Goal: Task Accomplishment & Management: Complete application form

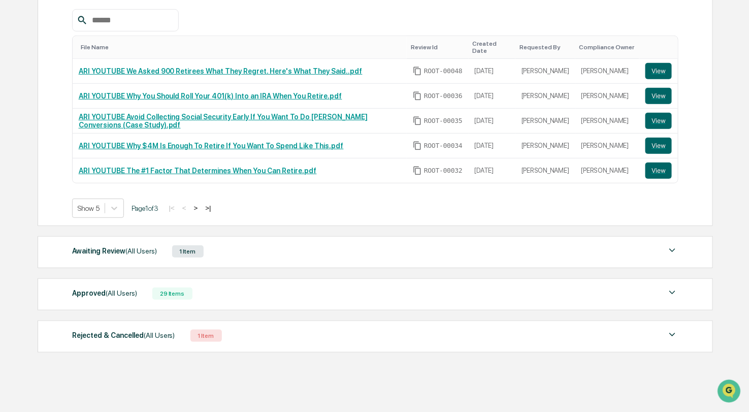
scroll to position [182, 0]
click at [454, 240] on div "Awaiting Review (All Users) 1 Item File Name Review Id Created Date Requested B…" at bounding box center [375, 251] width 675 height 32
click at [671, 246] on img at bounding box center [672, 250] width 12 height 12
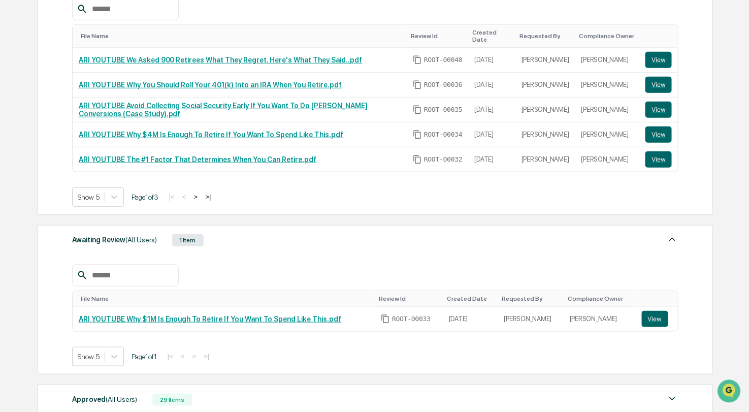
scroll to position [193, 0]
click at [87, 194] on div at bounding box center [89, 197] width 22 height 10
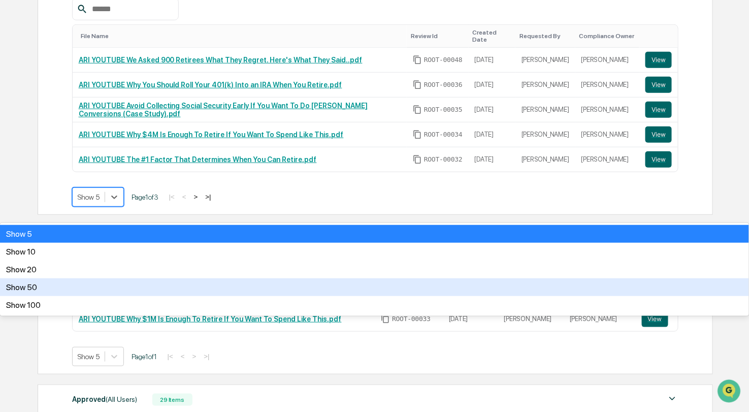
click at [96, 278] on div "Show 50" at bounding box center [374, 287] width 749 height 18
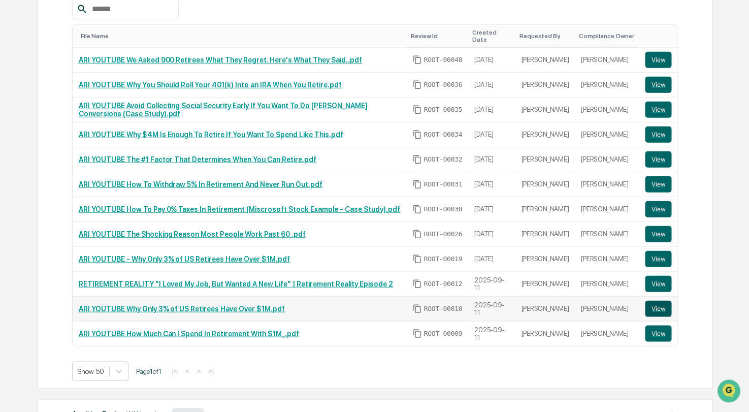
click at [655, 302] on button "View" at bounding box center [658, 308] width 26 height 16
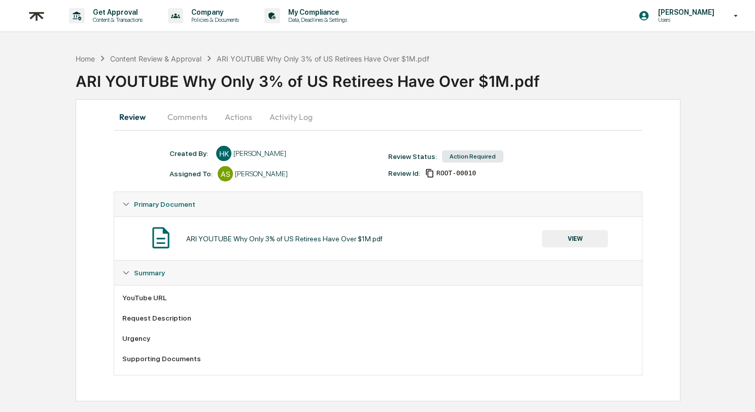
click at [184, 126] on button "Comments" at bounding box center [187, 117] width 56 height 24
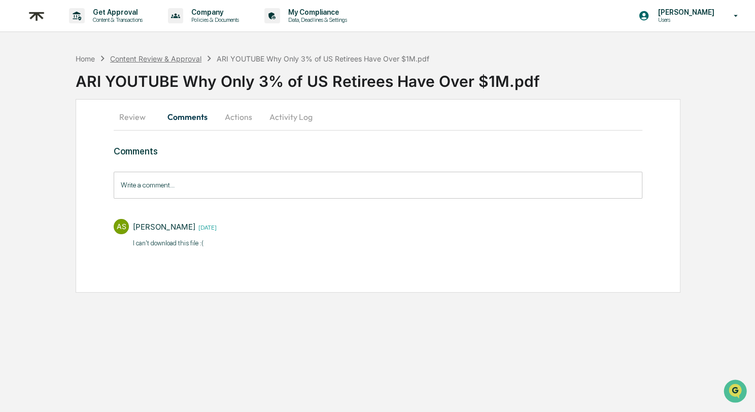
click at [186, 54] on div "Content Review & Approval" at bounding box center [155, 58] width 91 height 9
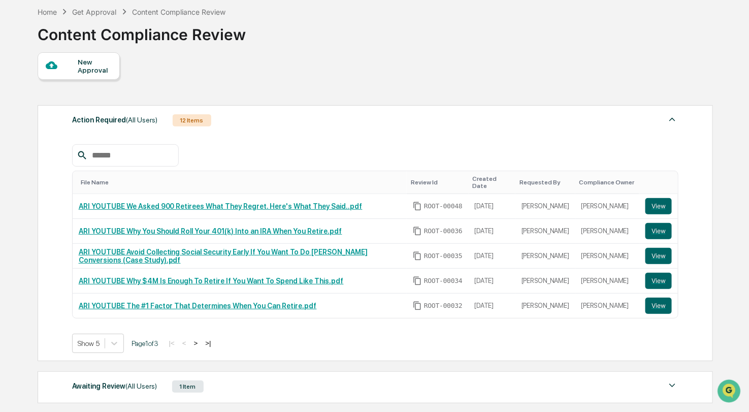
scroll to position [87, 0]
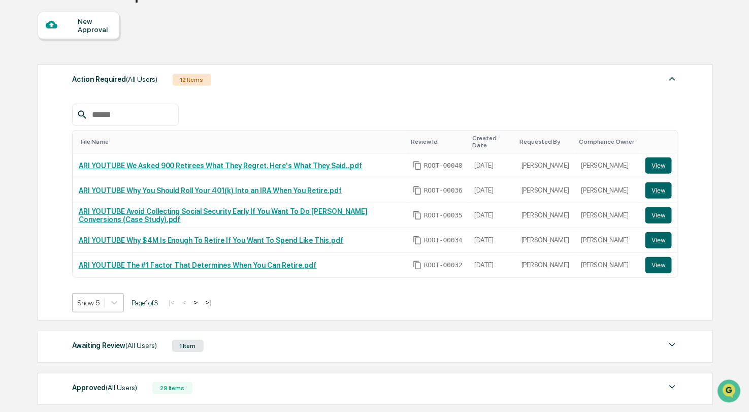
click at [94, 305] on div at bounding box center [89, 302] width 22 height 10
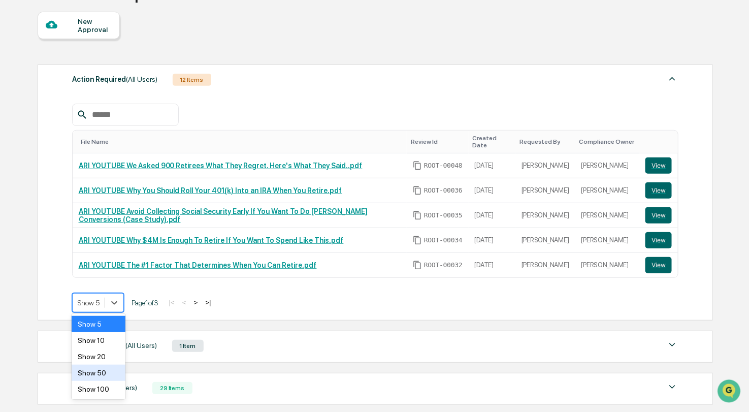
click at [91, 370] on div "Show 50" at bounding box center [98, 372] width 53 height 16
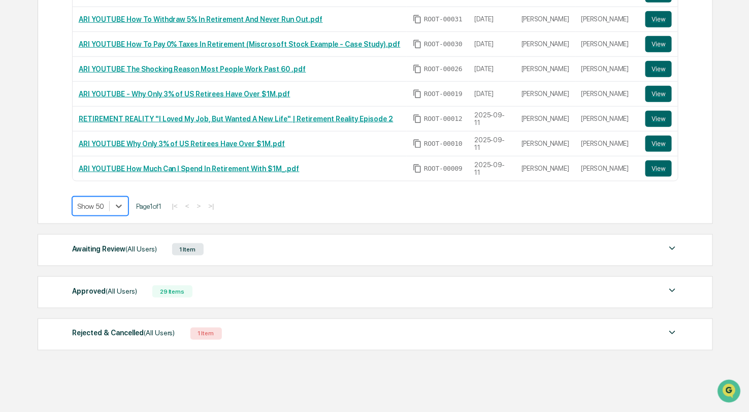
scroll to position [364, 0]
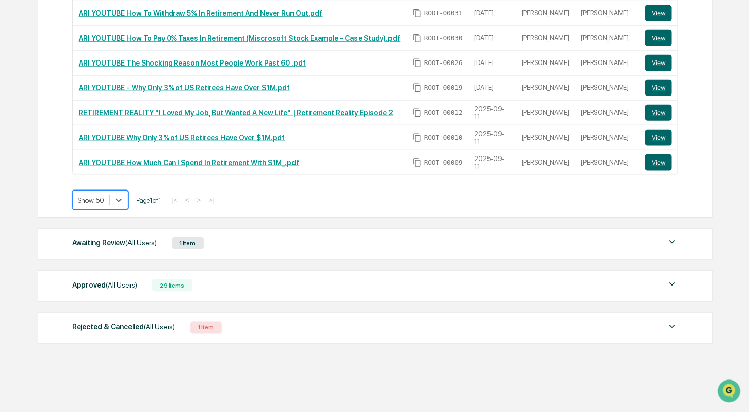
click at [227, 286] on div "Approved (All Users) 29 Items" at bounding box center [375, 285] width 607 height 14
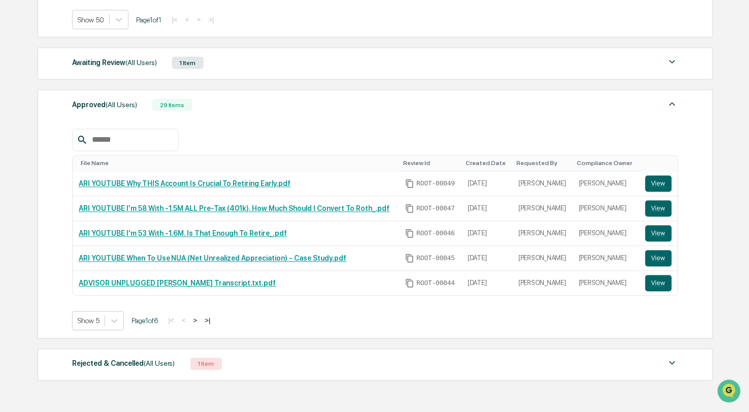
scroll to position [564, 0]
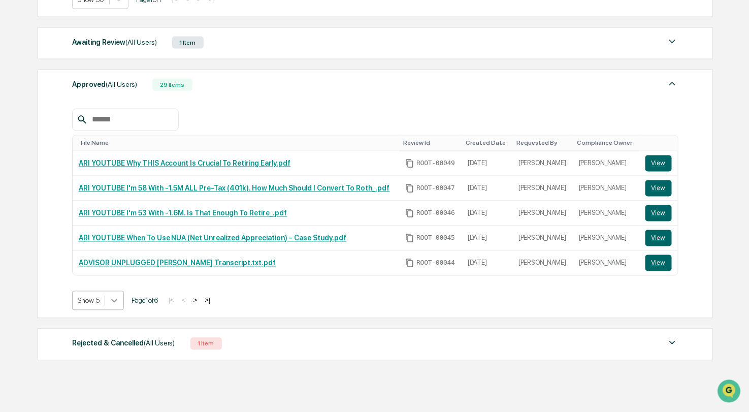
click at [121, 298] on div at bounding box center [114, 300] width 18 height 18
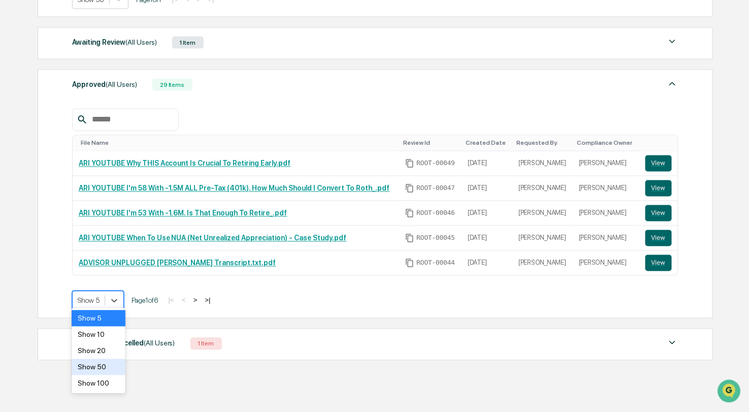
click at [95, 369] on div "Show 50" at bounding box center [98, 367] width 53 height 16
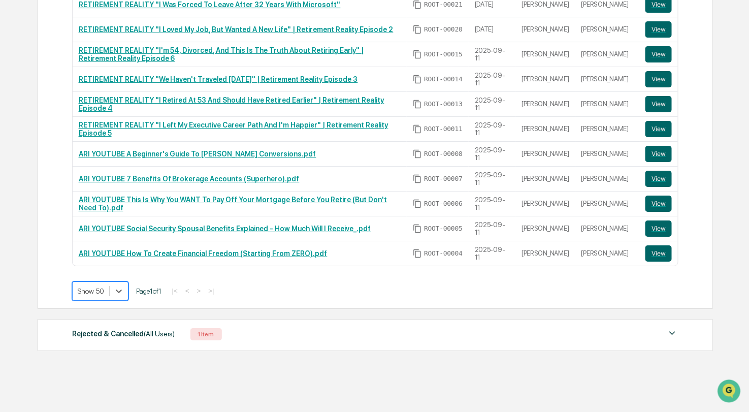
scroll to position [1179, 0]
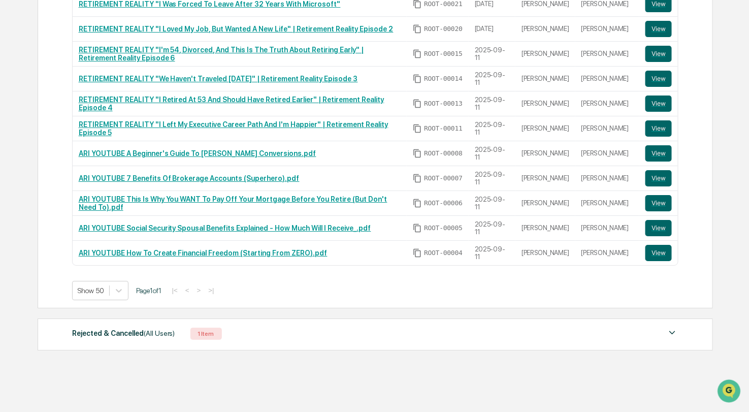
click at [365, 326] on div "Rejected & Cancelled (All Users) 1 Item" at bounding box center [375, 333] width 607 height 14
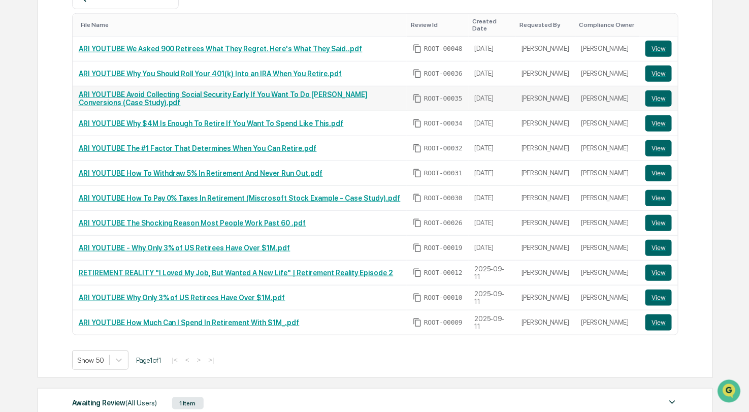
scroll to position [219, 0]
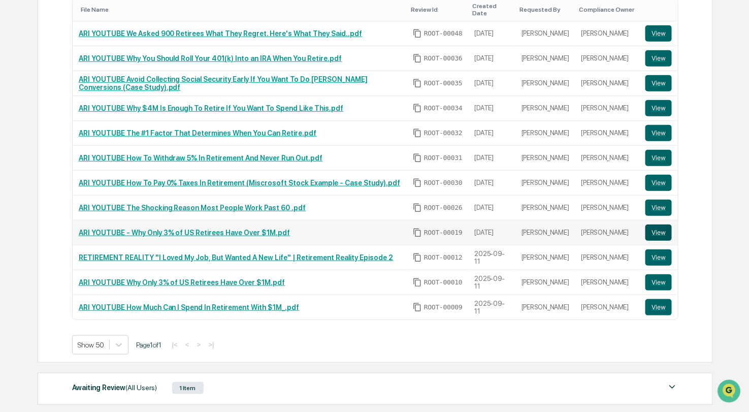
click at [665, 235] on button "View" at bounding box center [658, 232] width 26 height 16
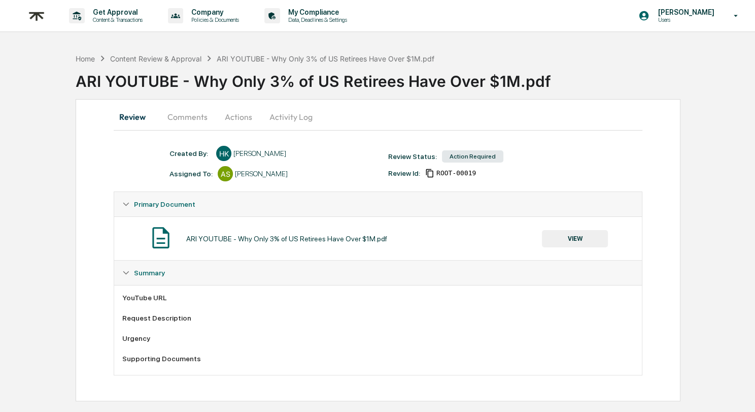
click at [186, 106] on button "Comments" at bounding box center [187, 117] width 56 height 24
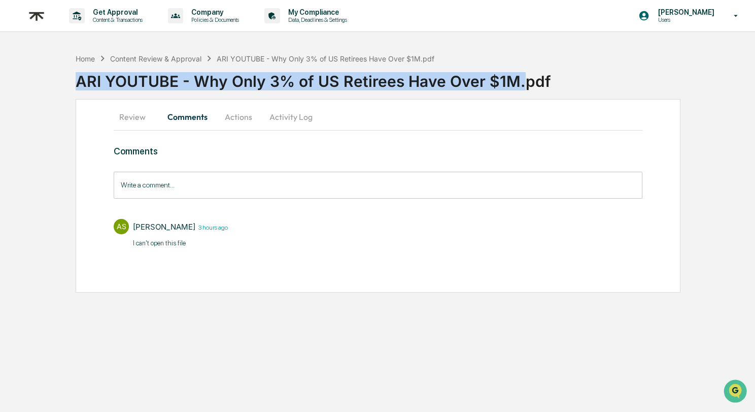
drag, startPoint x: 70, startPoint y: 81, endPoint x: 520, endPoint y: 82, distance: 450.2
click at [520, 82] on div "Home Content Review & Approval ARI YOUTUBE - Why Only 3% of US Retirees Have Ov…" at bounding box center [377, 170] width 755 height 244
copy div "ARI YOUTUBE - Why Only 3% of US Retirees Have Over $1M."
click at [176, 54] on div "Content Review & Approval" at bounding box center [155, 58] width 91 height 9
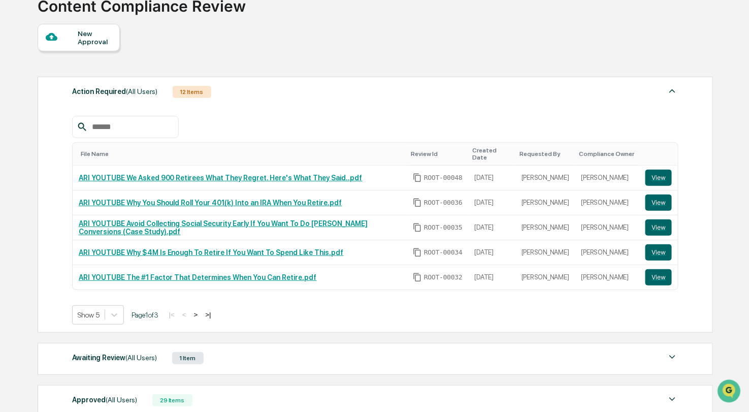
scroll to position [153, 0]
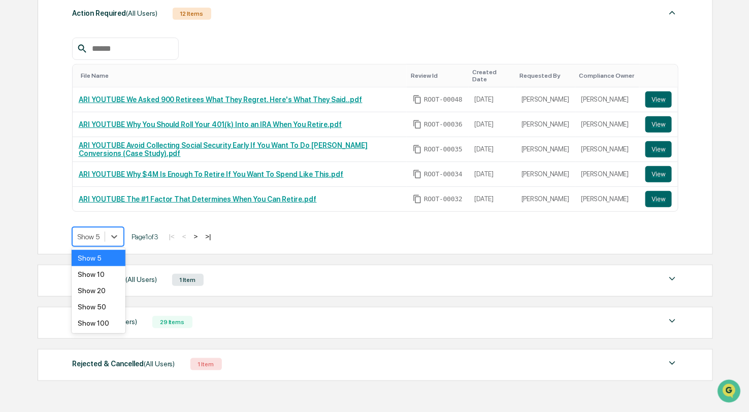
click at [98, 235] on div at bounding box center [89, 236] width 22 height 10
click at [90, 307] on div "Show 50" at bounding box center [98, 306] width 53 height 16
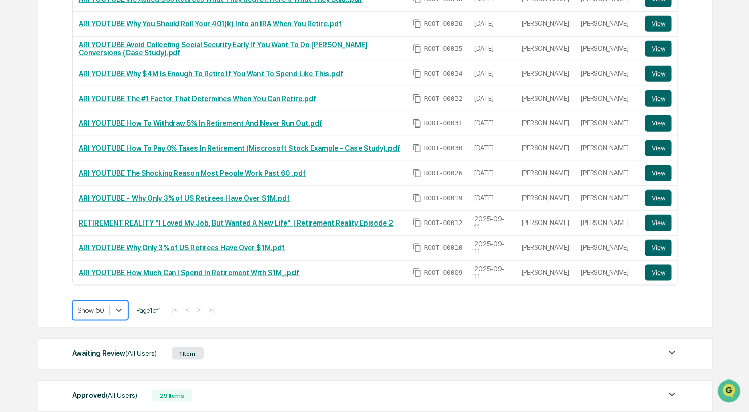
scroll to position [364, 0]
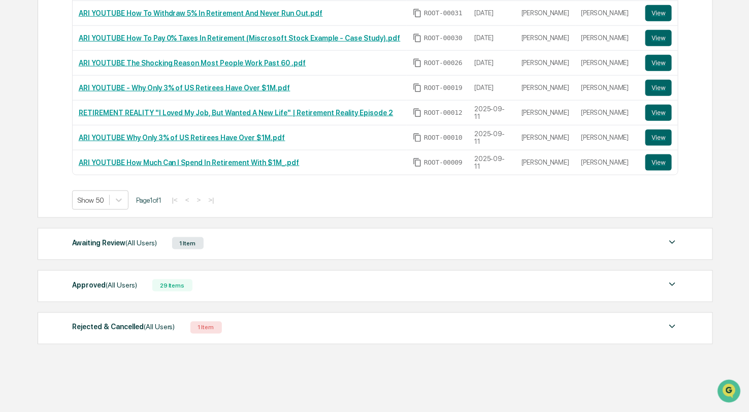
click at [119, 288] on div "Approved (All Users) 29 Items File Name Review Id Created Date Requested By Com…" at bounding box center [375, 286] width 675 height 32
click at [109, 281] on span "(All Users)" at bounding box center [121, 285] width 31 height 8
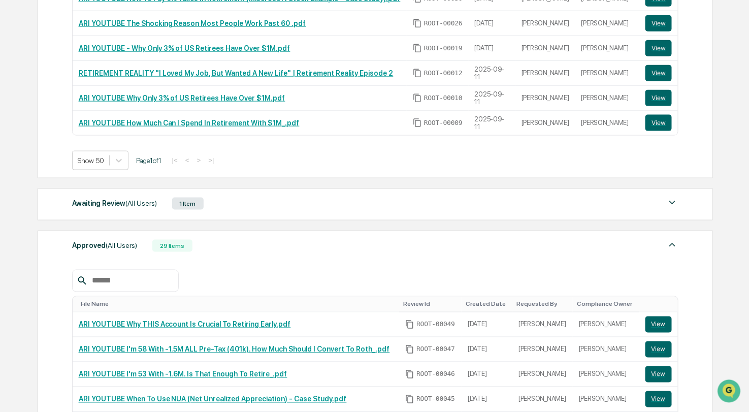
scroll to position [579, 0]
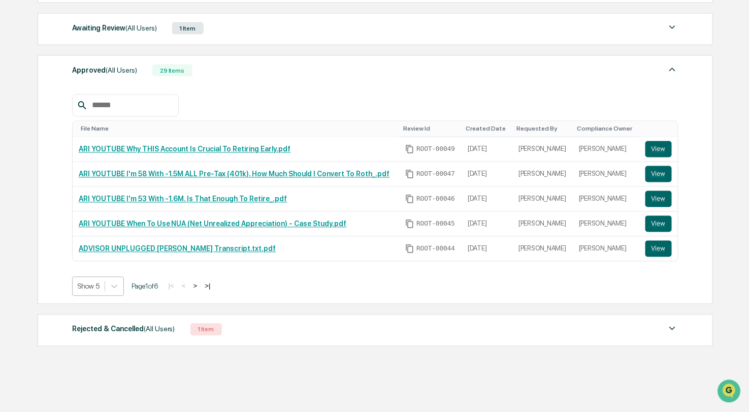
click at [97, 282] on div at bounding box center [89, 286] width 22 height 10
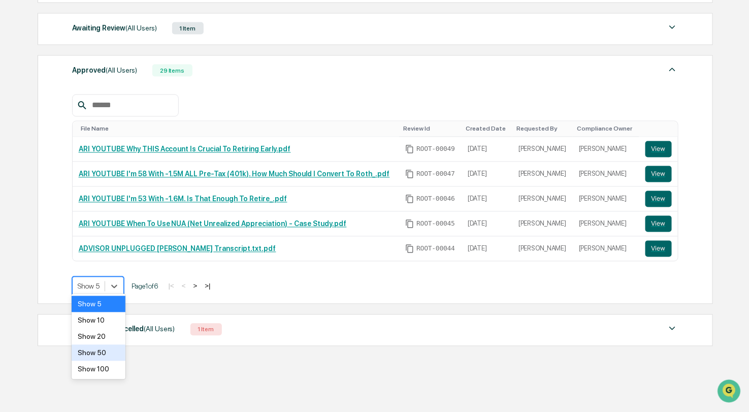
click at [96, 346] on div "Show 50" at bounding box center [98, 353] width 53 height 16
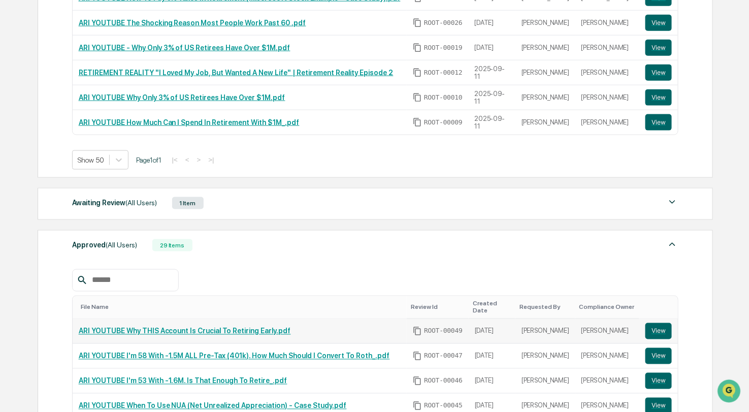
scroll to position [520, 0]
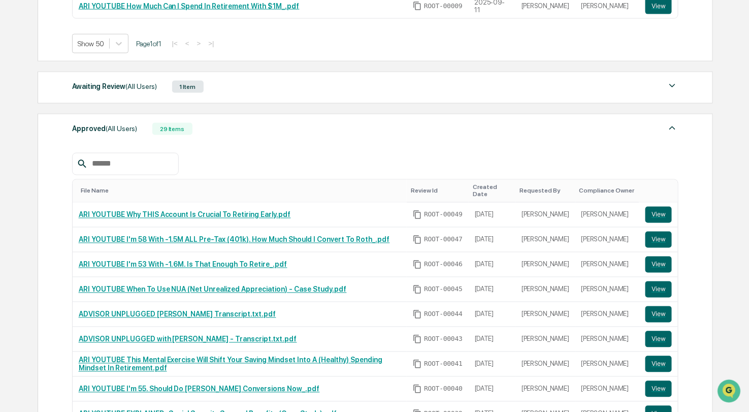
click at [259, 84] on div "Awaiting Review (All Users) 1 Item" at bounding box center [375, 87] width 607 height 14
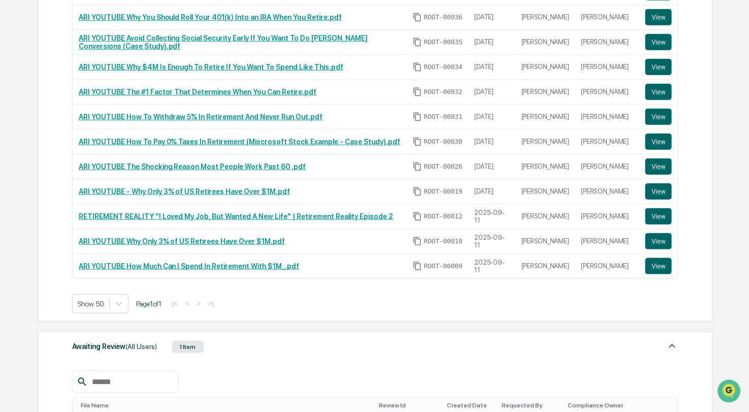
scroll to position [0, 0]
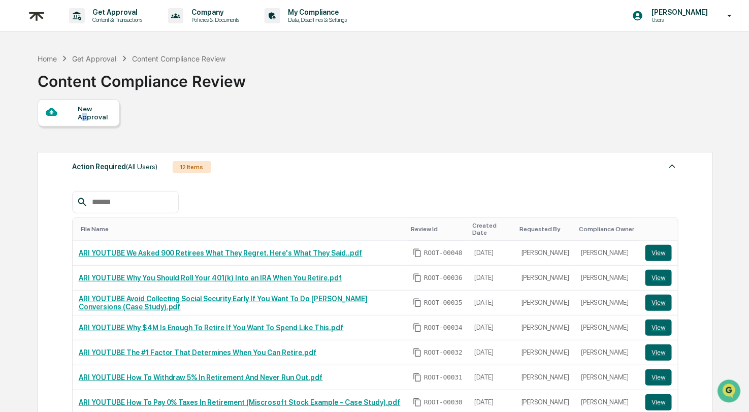
click at [84, 113] on div "New Approval" at bounding box center [95, 113] width 34 height 16
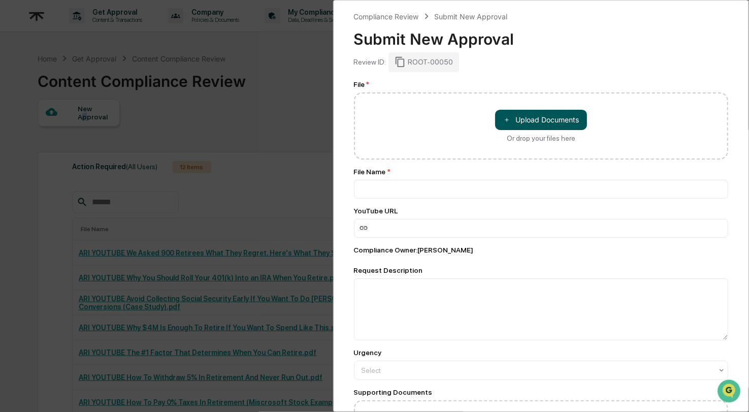
click at [538, 124] on button "＋ Upload Documents" at bounding box center [541, 120] width 92 height 20
type input "**********"
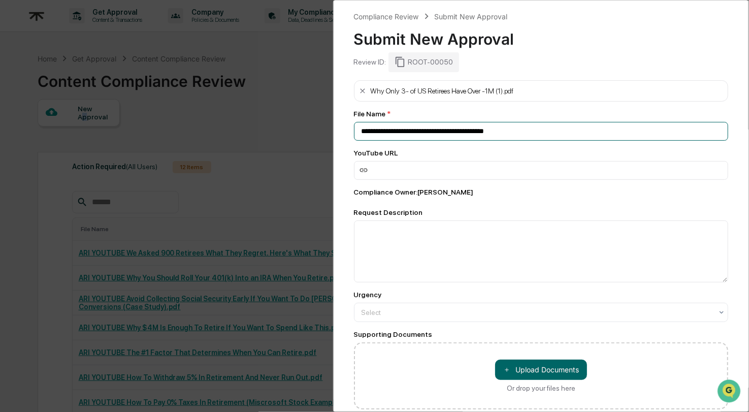
click at [411, 133] on input "**********" at bounding box center [541, 131] width 375 height 19
paste input "**********"
click at [363, 129] on input "**********" at bounding box center [541, 131] width 375 height 19
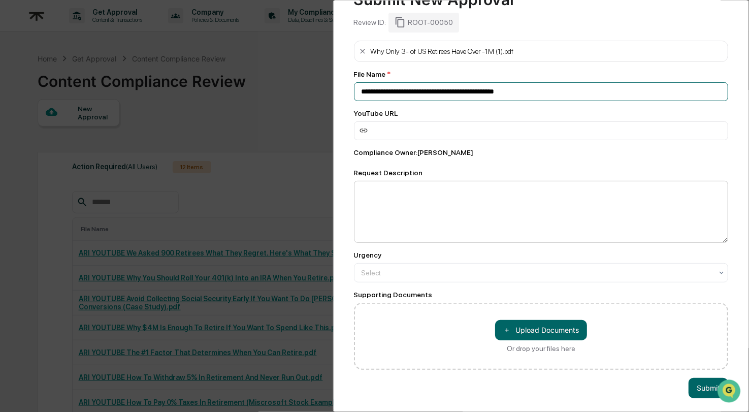
scroll to position [46, 0]
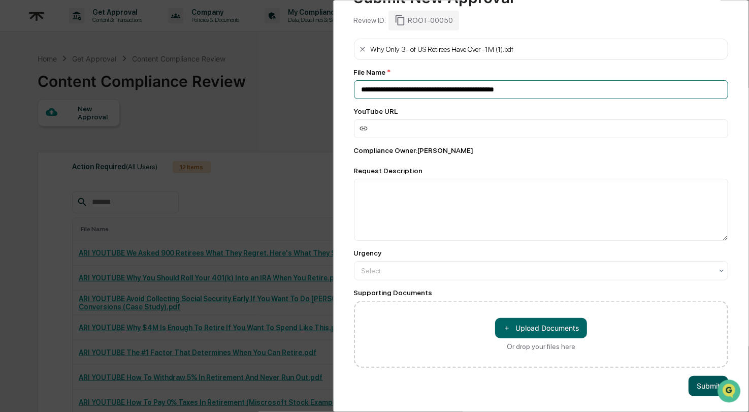
type input "**********"
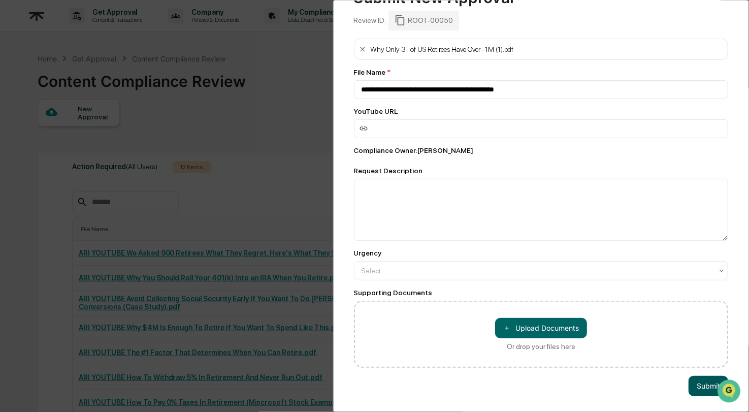
click at [692, 376] on button "Submit" at bounding box center [708, 386] width 40 height 20
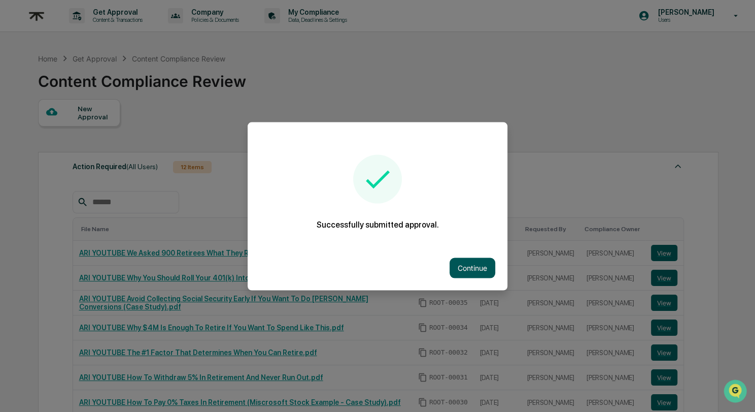
click at [462, 273] on button "Continue" at bounding box center [473, 267] width 46 height 20
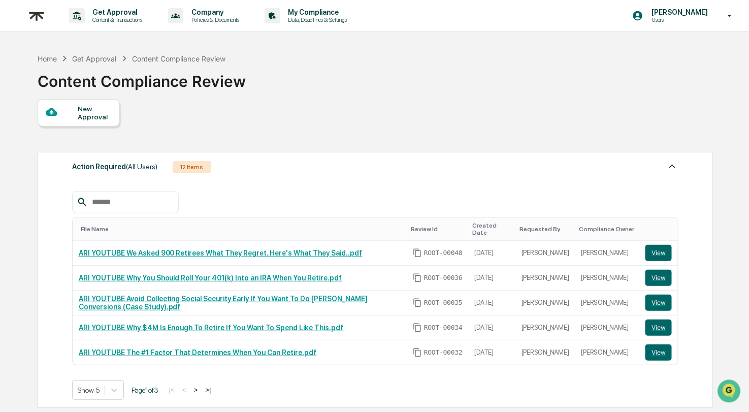
click at [93, 119] on div "New Approval" at bounding box center [95, 113] width 34 height 16
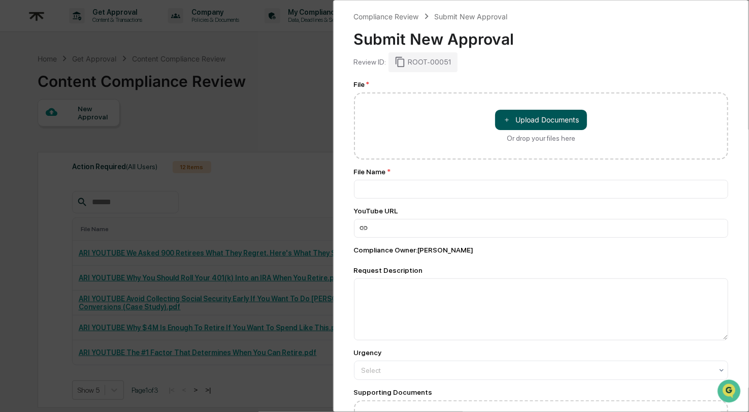
click at [528, 116] on button "＋ Upload Documents" at bounding box center [541, 120] width 92 height 20
type input "**********"
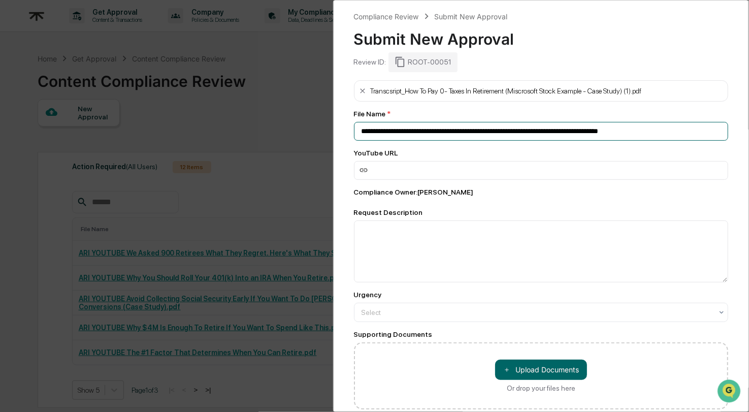
click at [458, 128] on input "**********" at bounding box center [541, 131] width 375 height 19
paste input "**********"
click at [360, 128] on input "**********" at bounding box center [541, 131] width 375 height 19
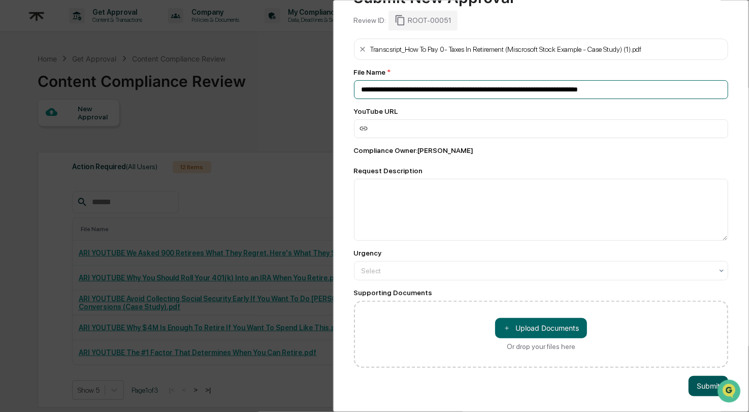
type input "**********"
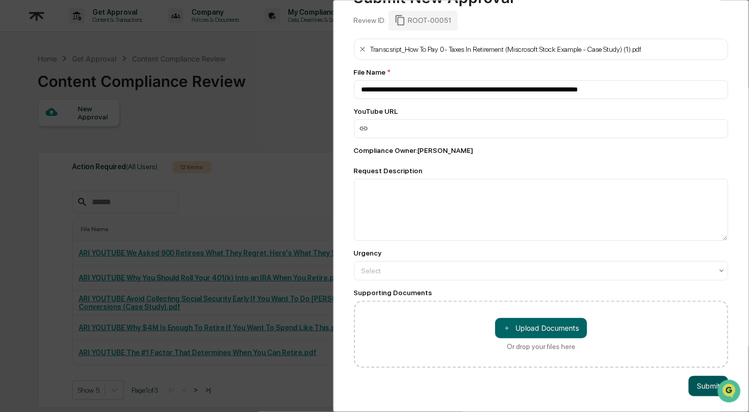
click at [688, 376] on button "Submit" at bounding box center [708, 386] width 40 height 20
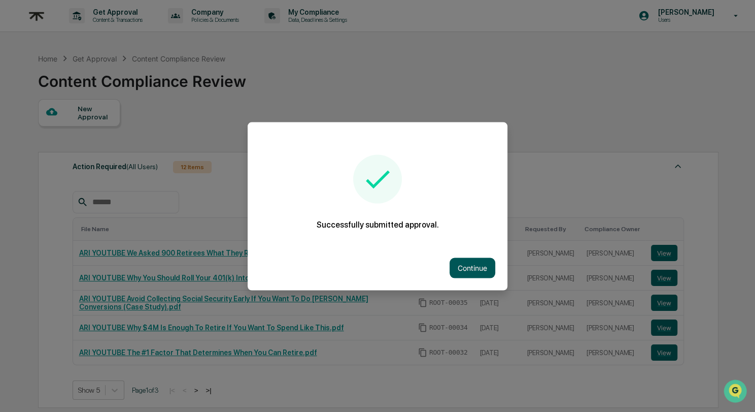
click at [471, 274] on button "Continue" at bounding box center [473, 267] width 46 height 20
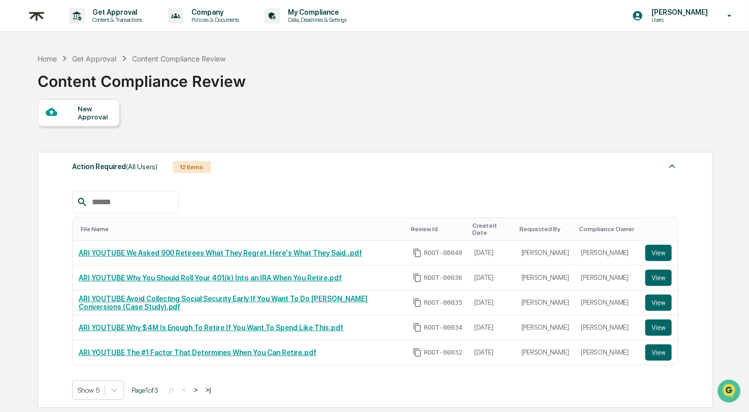
click at [58, 103] on div "New Approval" at bounding box center [79, 112] width 82 height 27
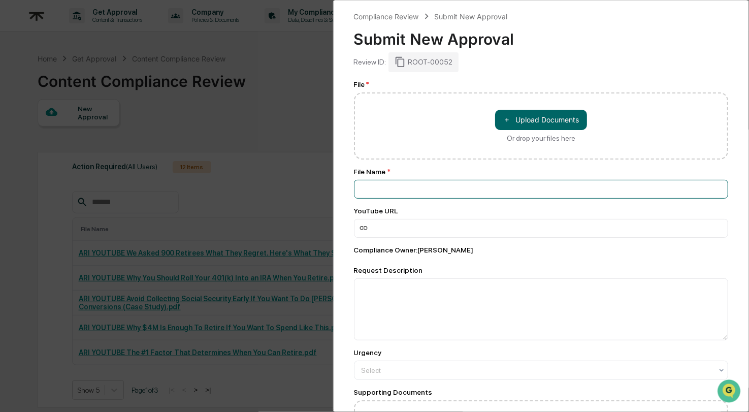
click at [424, 189] on input at bounding box center [541, 189] width 375 height 19
paste input "**********"
click at [357, 187] on input "**********" at bounding box center [541, 189] width 375 height 19
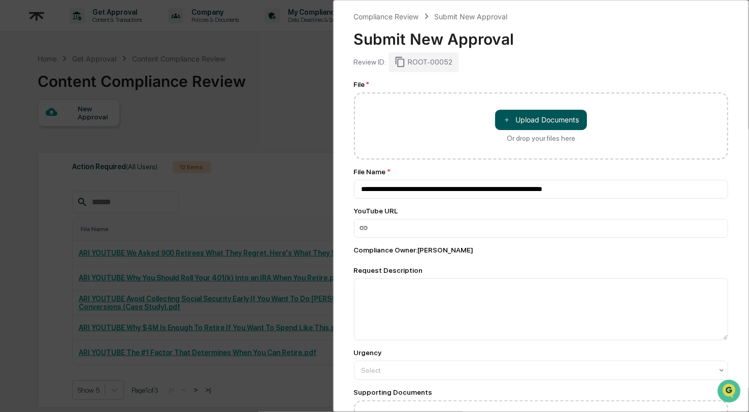
click at [532, 127] on button "＋ Upload Documents" at bounding box center [541, 120] width 92 height 20
type input "**********"
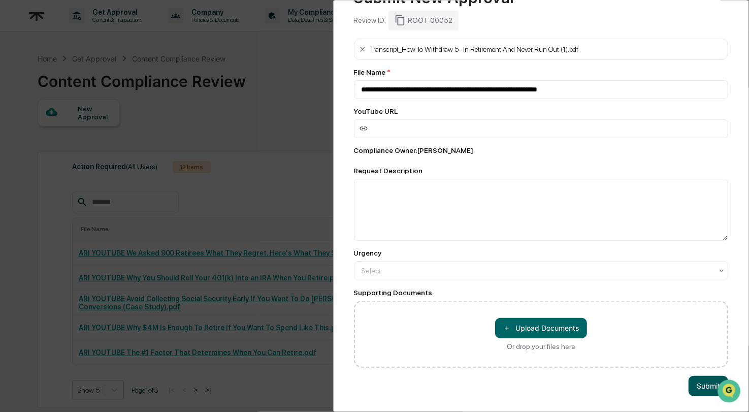
click at [703, 378] on button "Submit" at bounding box center [708, 386] width 40 height 20
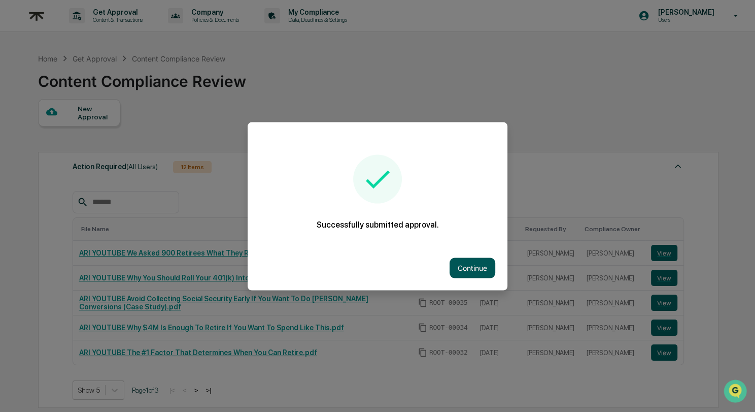
click at [476, 264] on button "Continue" at bounding box center [473, 267] width 46 height 20
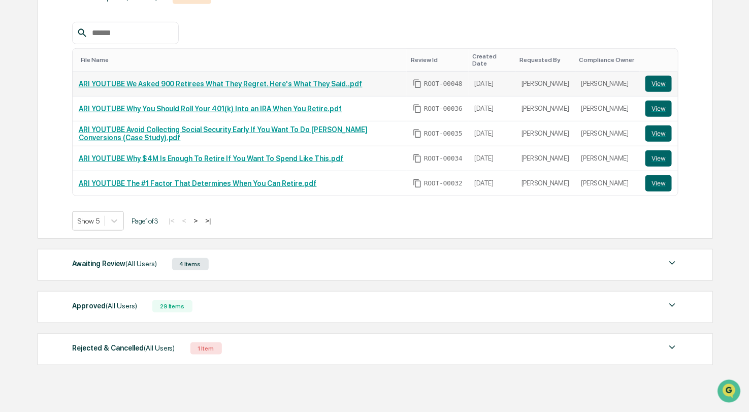
scroll to position [191, 0]
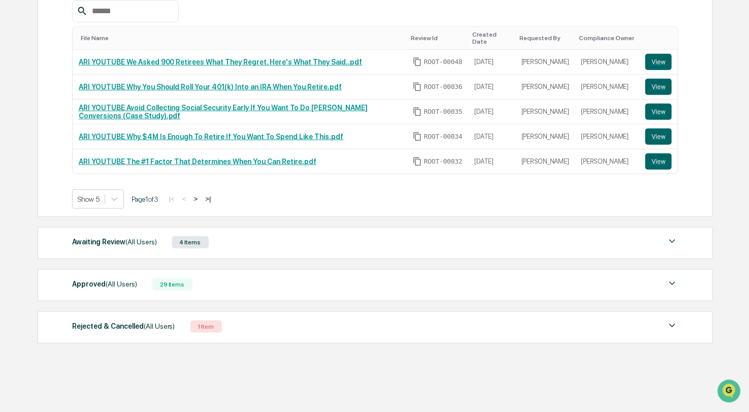
click at [254, 243] on div "Awaiting Review (All Users) 4 Items" at bounding box center [375, 242] width 607 height 14
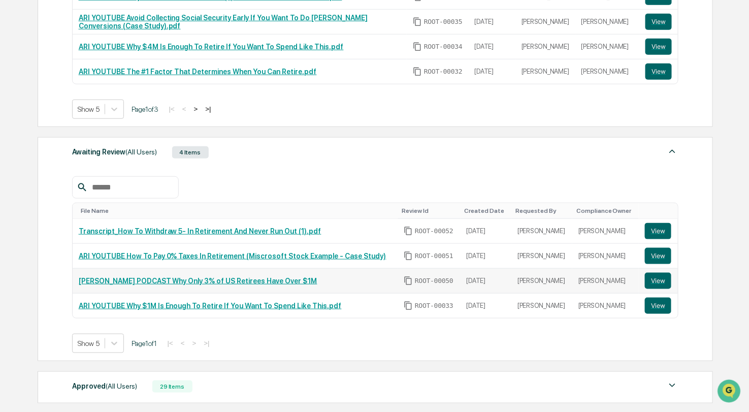
scroll to position [284, 0]
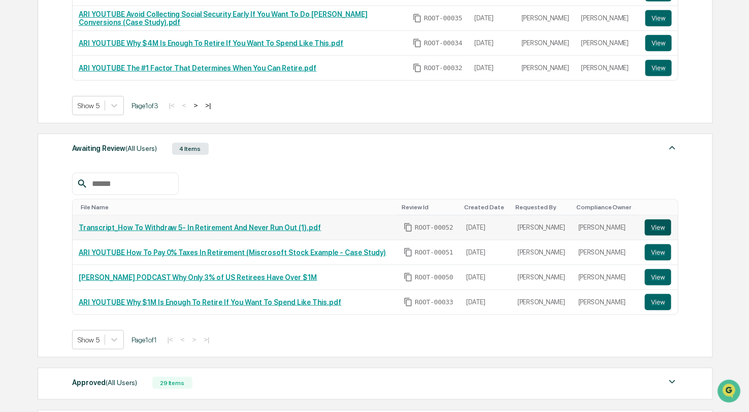
click at [656, 223] on button "View" at bounding box center [658, 227] width 26 height 16
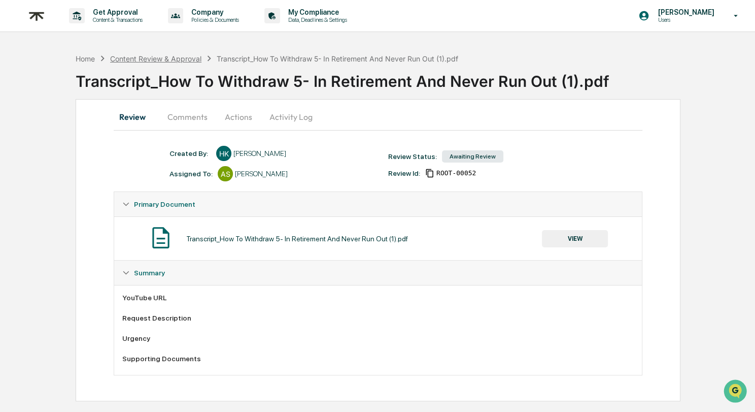
click at [164, 59] on div "Content Review & Approval" at bounding box center [155, 58] width 91 height 9
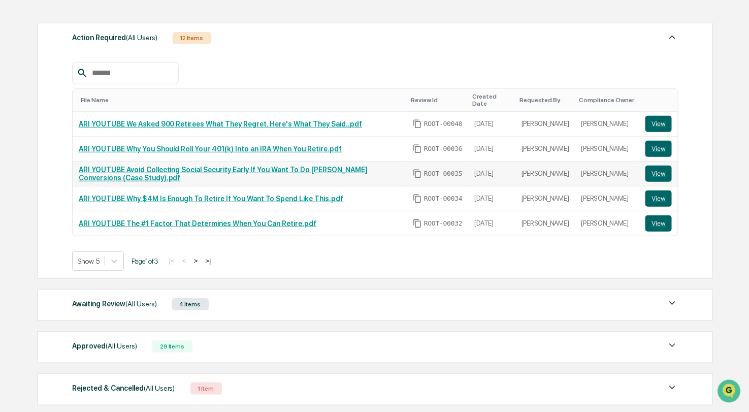
scroll to position [191, 0]
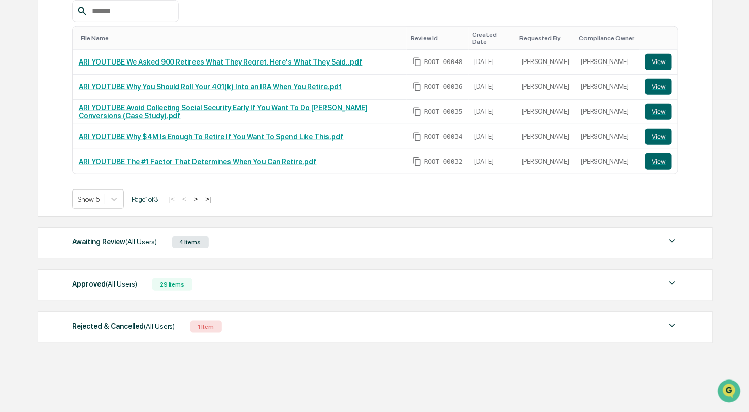
click at [366, 229] on div "Awaiting Review (All Users) 4 Items File Name Review Id Created Date Requested …" at bounding box center [375, 243] width 675 height 32
click at [364, 230] on div "Awaiting Review (All Users) 4 Items File Name Review Id Created Date Requested …" at bounding box center [375, 243] width 675 height 32
click at [362, 240] on div "Awaiting Review (All Users) 4 Items" at bounding box center [375, 242] width 607 height 14
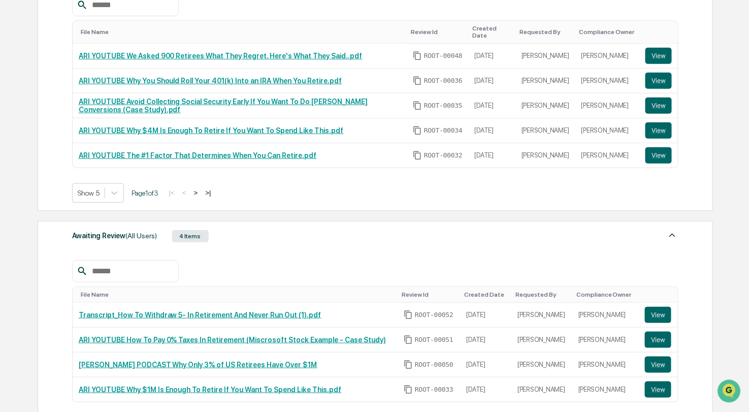
scroll to position [267, 0]
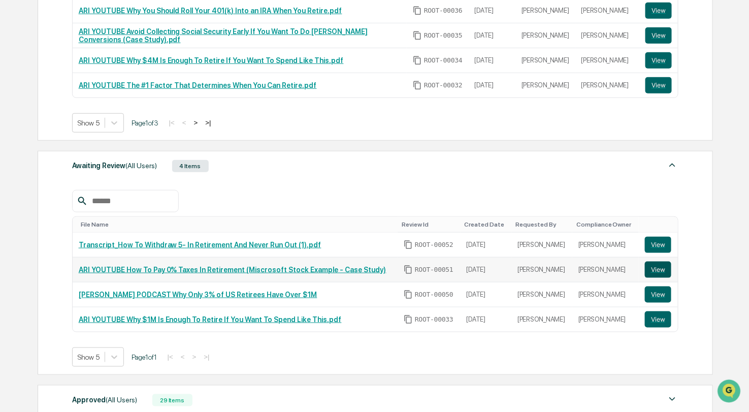
click at [661, 265] on button "View" at bounding box center [658, 269] width 26 height 16
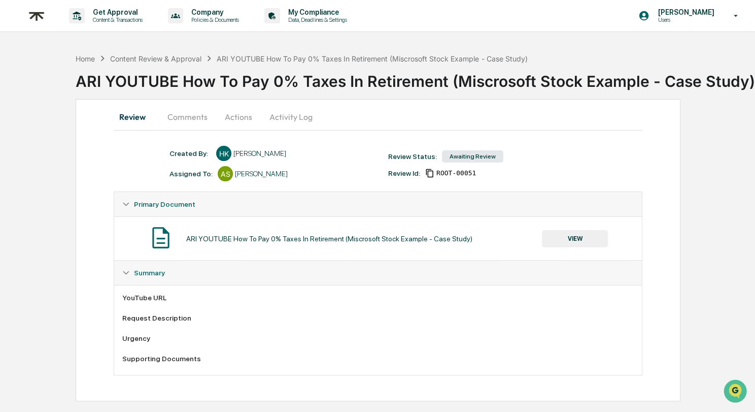
click at [577, 237] on button "VIEW" at bounding box center [575, 238] width 66 height 17
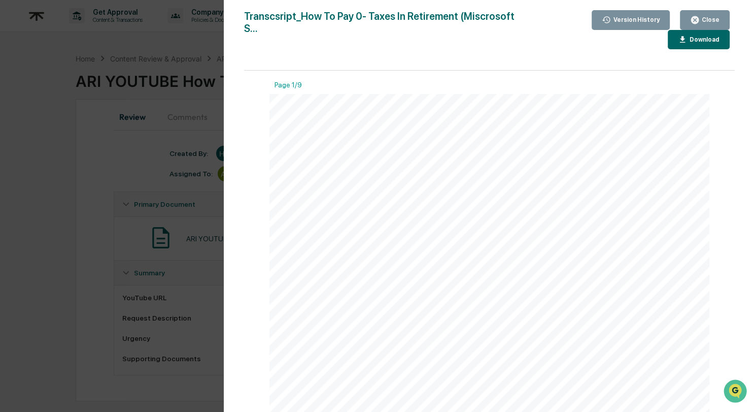
click at [158, 122] on div "Version History [DATE] 09:13 PM [PERSON_NAME] Transcsript_How To Pay 0- Taxes I…" at bounding box center [377, 206] width 755 height 412
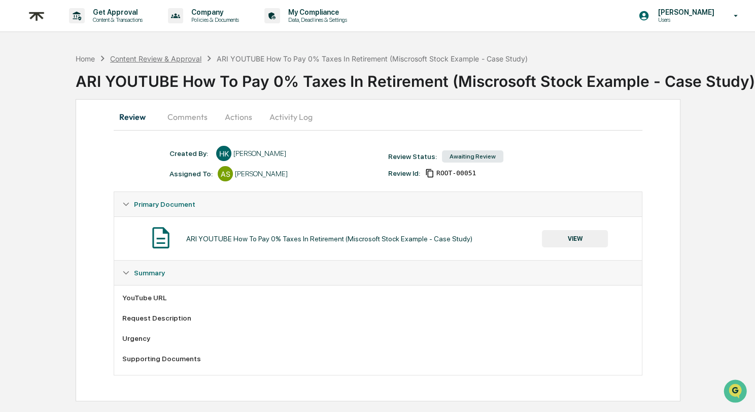
click at [139, 56] on div "Content Review & Approval" at bounding box center [155, 58] width 91 height 9
